Goal: Find specific page/section: Find specific page/section

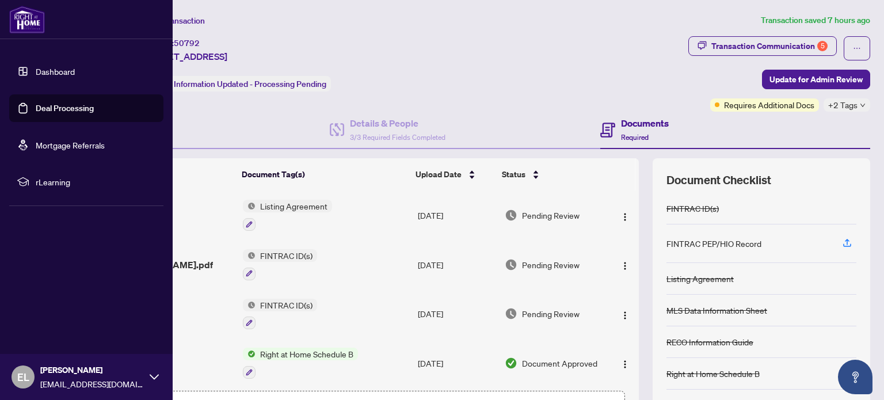
click at [36, 68] on link "Dashboard" at bounding box center [55, 71] width 39 height 10
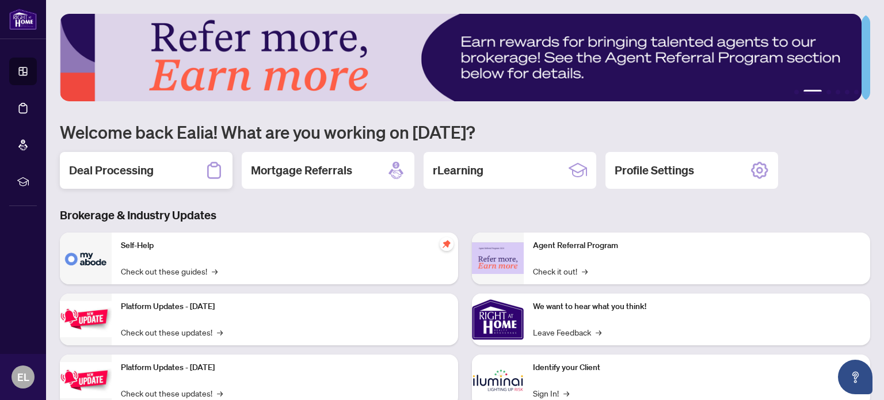
click at [128, 167] on h2 "Deal Processing" at bounding box center [111, 170] width 85 height 16
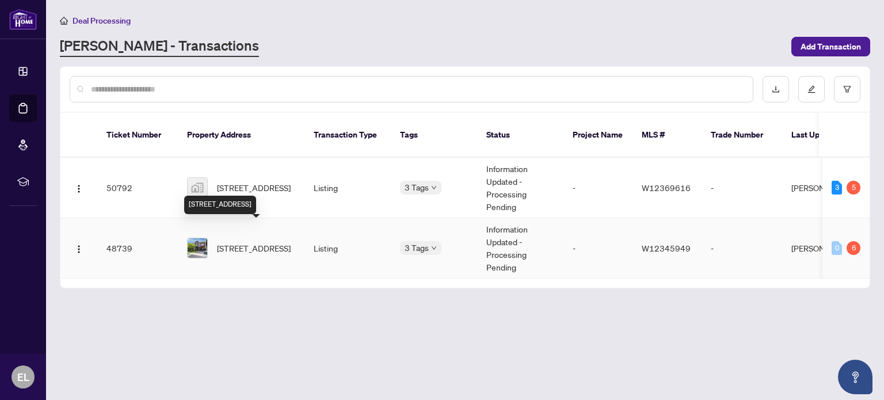
click at [232, 242] on span "[STREET_ADDRESS]" at bounding box center [254, 248] width 74 height 13
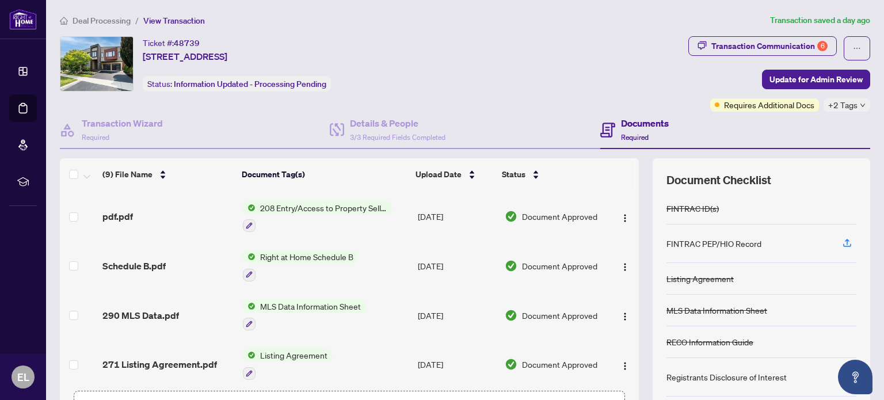
scroll to position [81, 0]
